Goal: Information Seeking & Learning: Learn about a topic

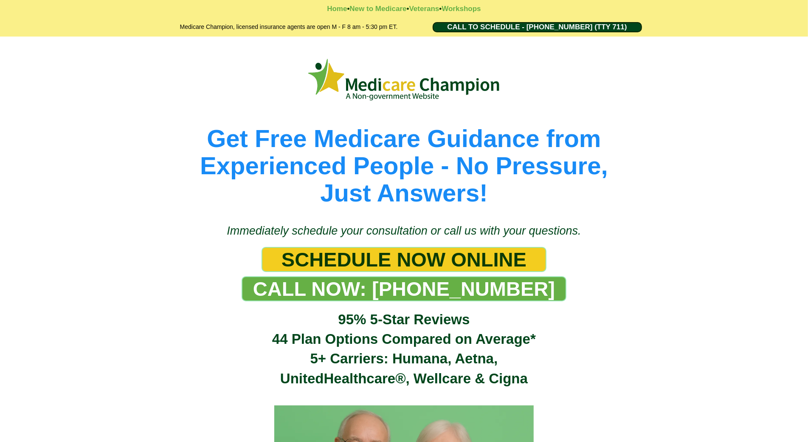
click at [59, 68] on div "Get Free Medicare Guidance from Experienced People - No Pressure, Just Answers!" at bounding box center [404, 126] width 808 height 178
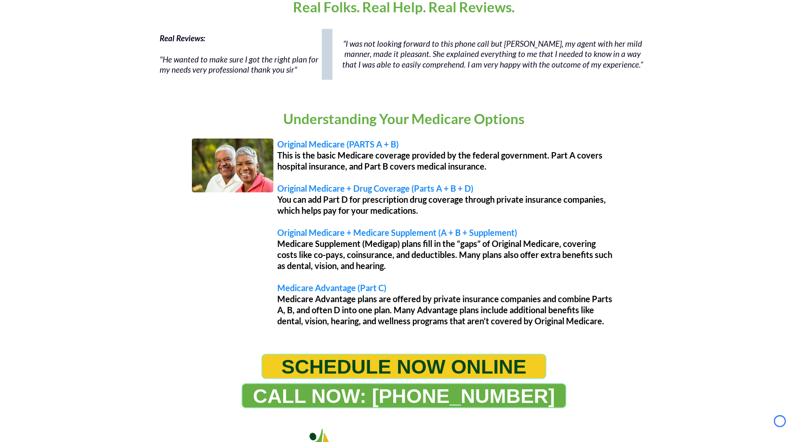
scroll to position [606, 0]
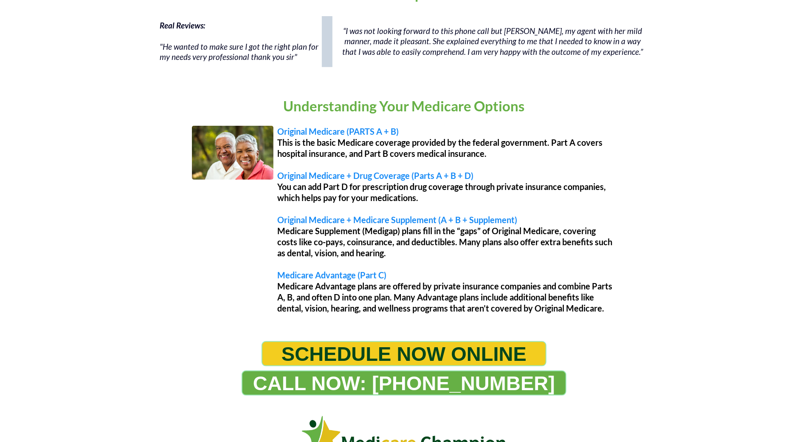
click at [59, 68] on div "Real Reviews: "He wanted to make sure I got the right plan for my needs very pr…" at bounding box center [404, 46] width 808 height 68
click at [53, 68] on div "Real Reviews: "He wanted to make sure I got the right plan for my needs very pr…" at bounding box center [404, 46] width 808 height 68
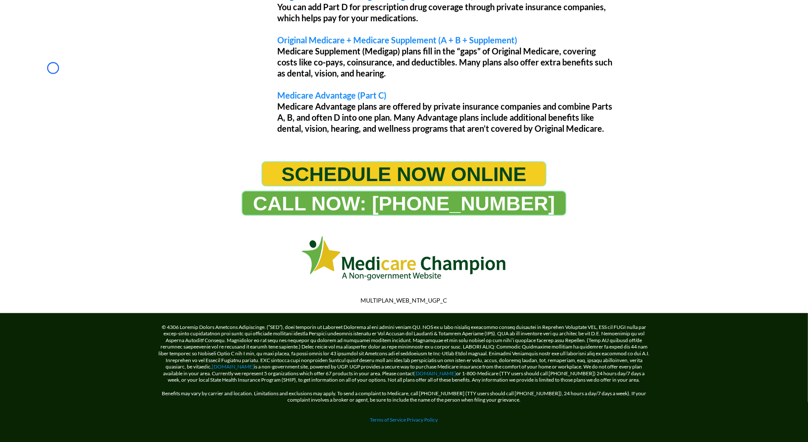
scroll to position [790, 0]
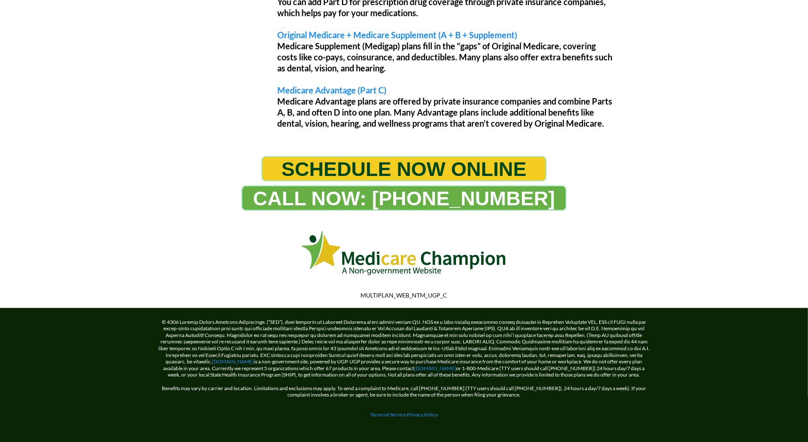
click at [53, 68] on div "Understanding Your Medicare Options Original Medicare (PARTS A + B) This is the…" at bounding box center [404, 21] width 808 height 253
click at [84, 60] on div "Understanding Your Medicare Options Original Medicare (PARTS A + B) This is the…" at bounding box center [404, 21] width 808 height 253
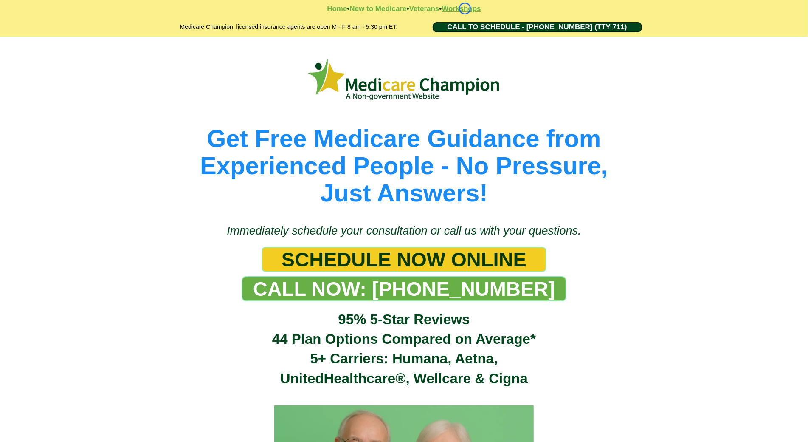
click at [465, 8] on strong "Workshops" at bounding box center [461, 9] width 39 height 8
click at [481, 6] on strong "Workshops" at bounding box center [461, 9] width 39 height 8
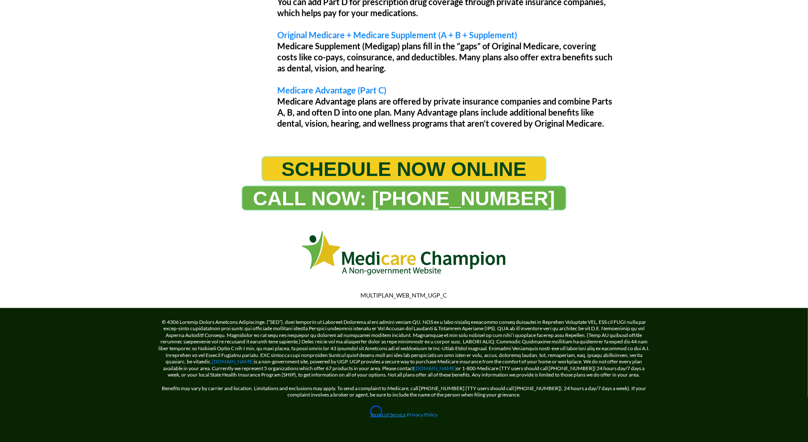
click at [376, 411] on link "Terms of Service" at bounding box center [388, 414] width 36 height 6
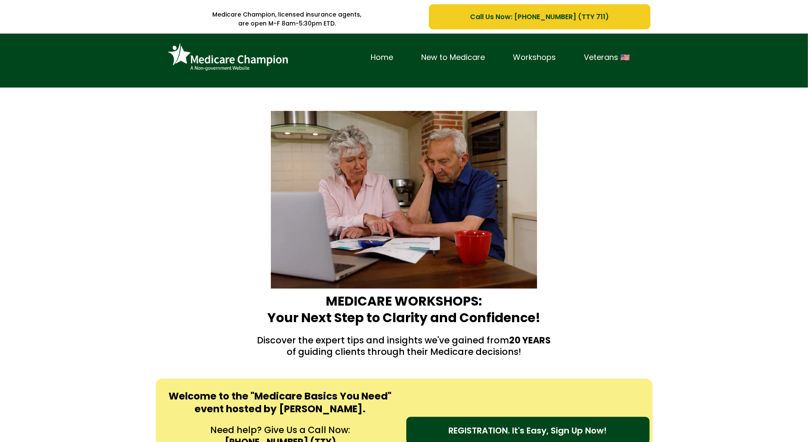
click at [45, 74] on div "Home New to Medicare Workshops Veterans 🇺🇸" at bounding box center [404, 61] width 808 height 54
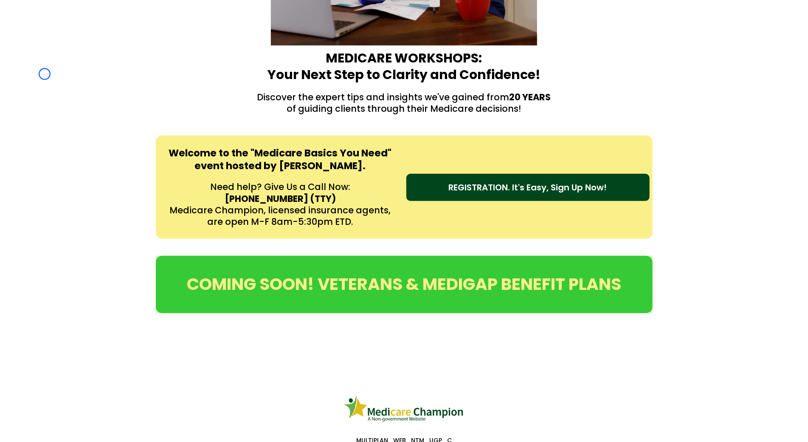
scroll to position [300, 0]
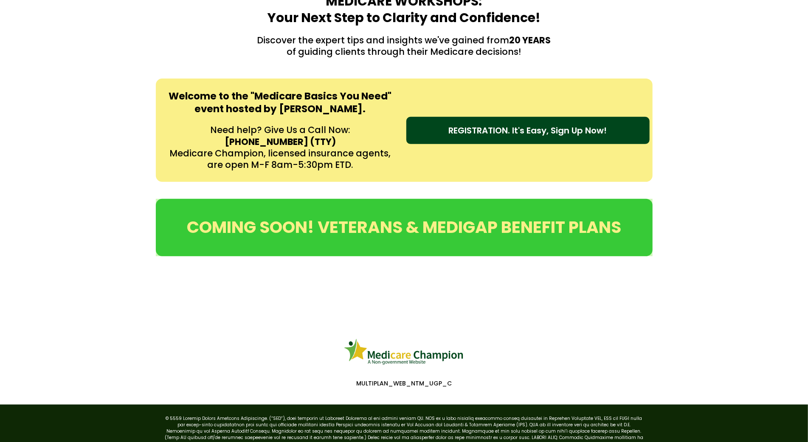
click at [45, 74] on div "Welcome to the "Medicare Basics You Need" event hosted by [PERSON_NAME]. Need h…" at bounding box center [404, 130] width 808 height 120
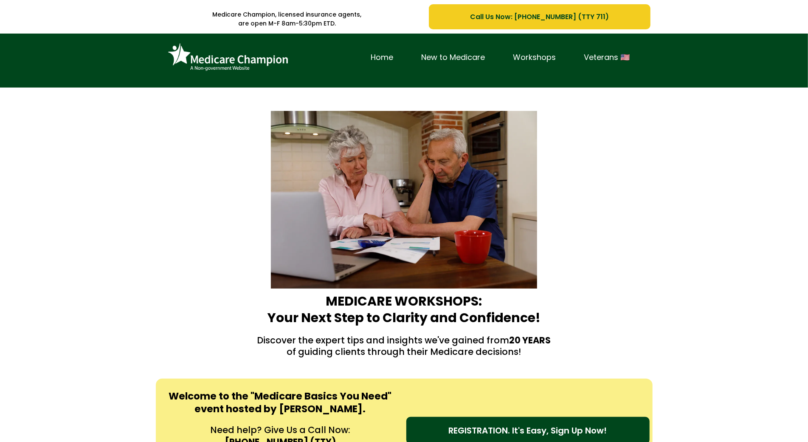
click at [66, 44] on div "Home New to Medicare Workshops Veterans 🇺🇸" at bounding box center [404, 61] width 808 height 54
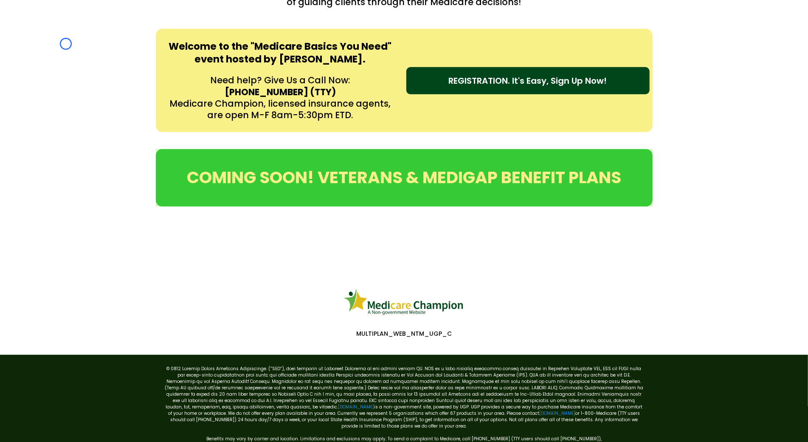
scroll to position [362, 0]
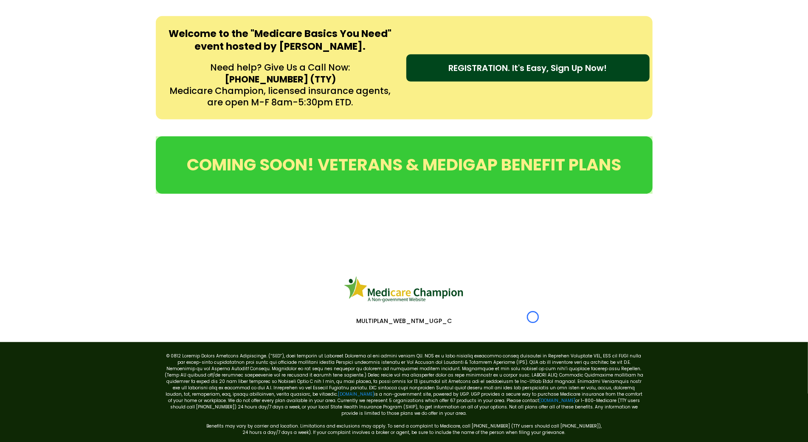
click at [66, 44] on div "Welcome to the "Medicare Basics You Need" event hosted by [PERSON_NAME]. Need h…" at bounding box center [404, 68] width 808 height 120
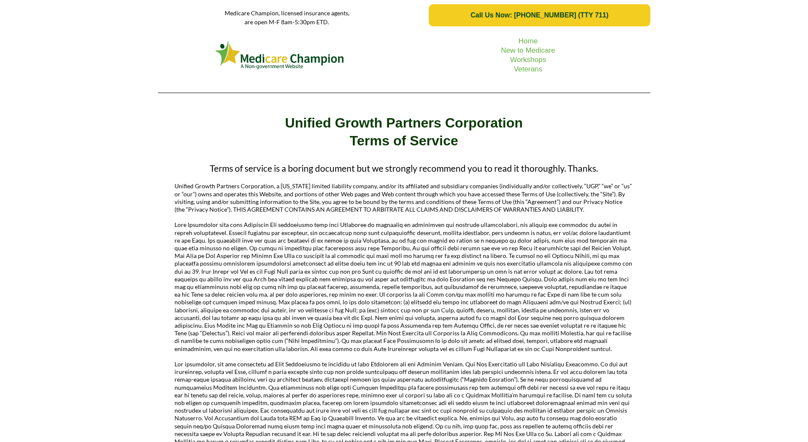
click at [72, 53] on div "Home New to Medicare Workshops Veterans" at bounding box center [404, 65] width 808 height 69
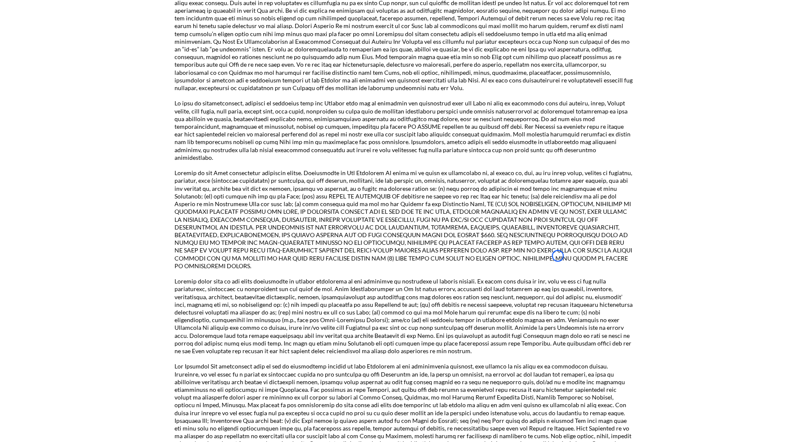
scroll to position [1256, 0]
